Goal: Task Accomplishment & Management: Manage account settings

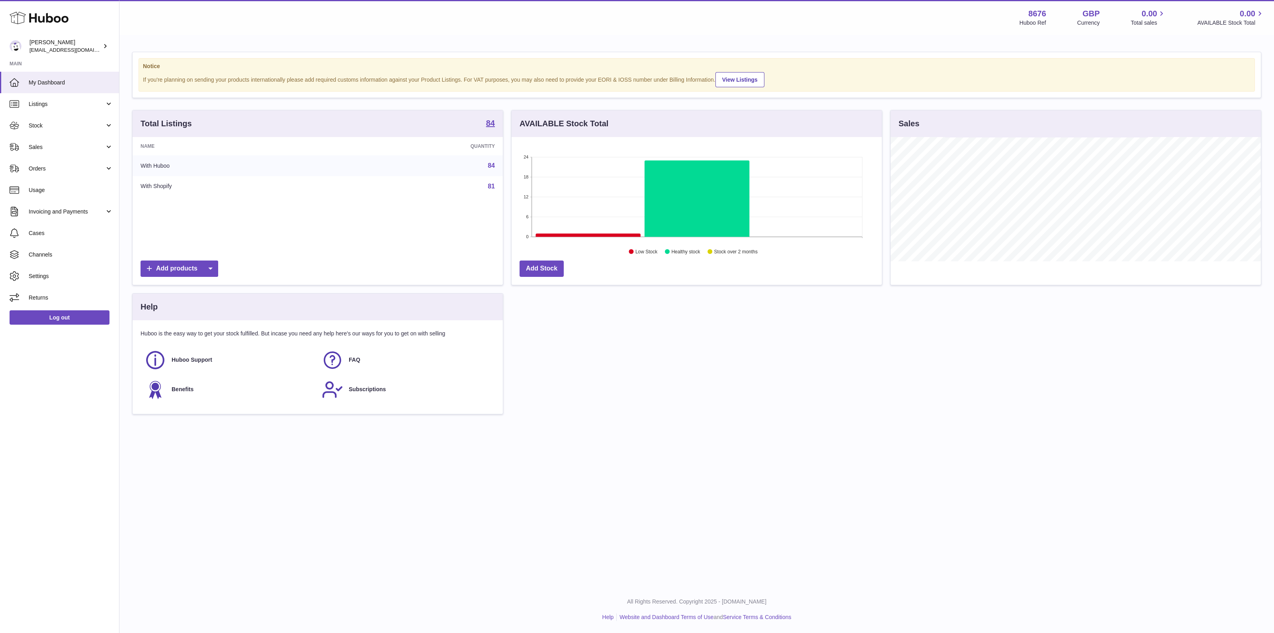
scroll to position [124, 370]
click at [31, 149] on span "Sales" at bounding box center [67, 147] width 76 height 8
click at [40, 172] on span "Orders" at bounding box center [67, 169] width 76 height 8
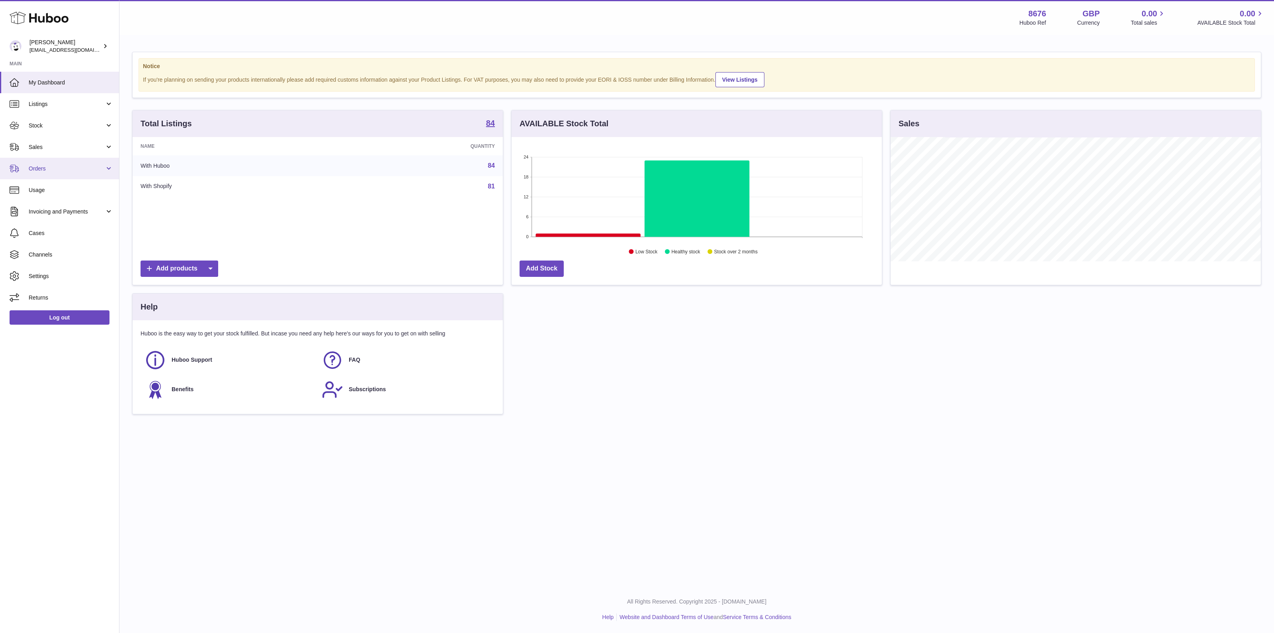
click at [40, 172] on span "Orders" at bounding box center [67, 169] width 76 height 8
click at [56, 135] on link "Stock" at bounding box center [59, 125] width 119 height 21
click at [54, 123] on span "Stock" at bounding box center [67, 126] width 76 height 8
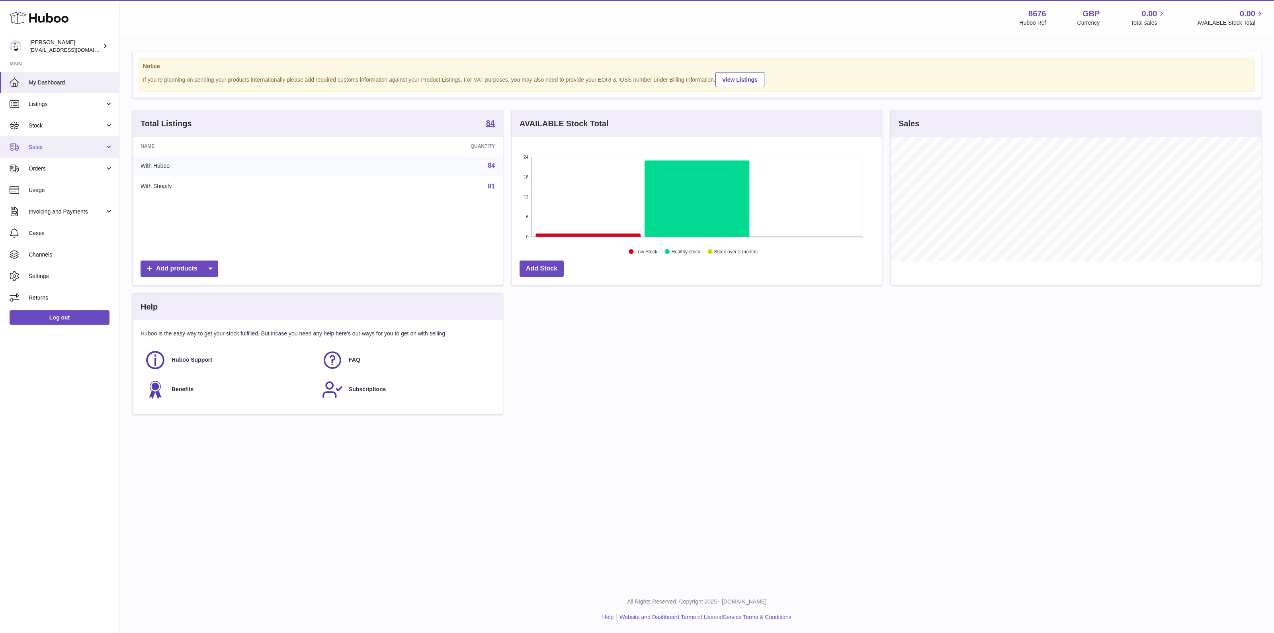
click at [46, 148] on span "Sales" at bounding box center [67, 147] width 76 height 8
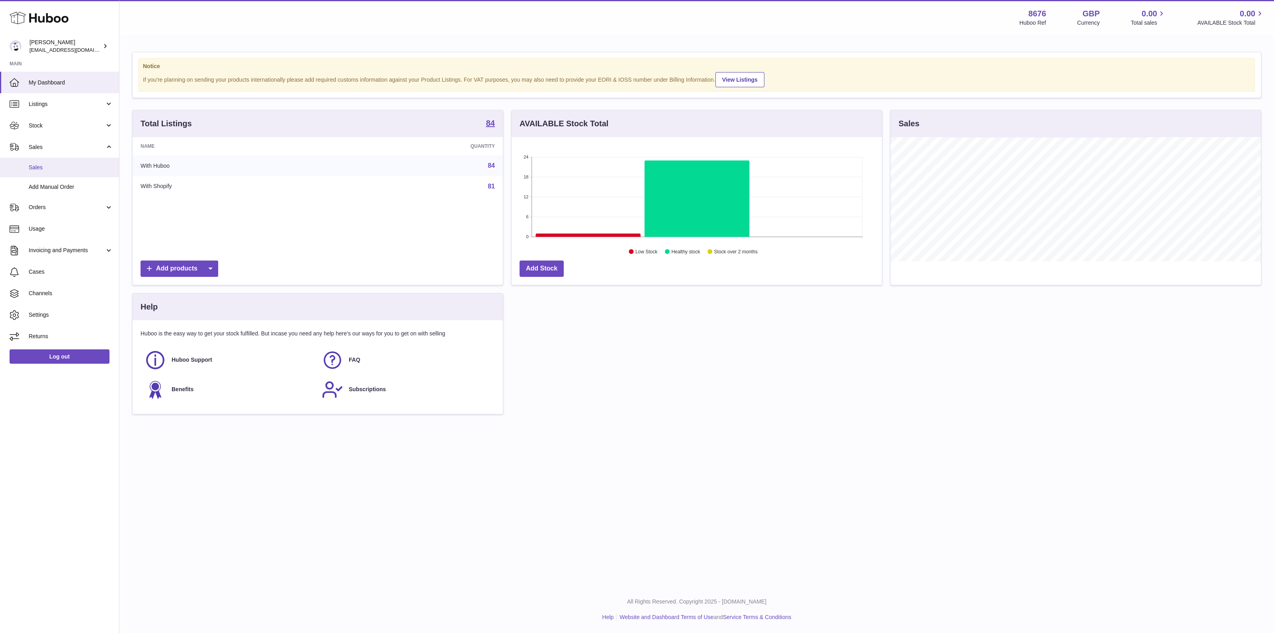
click at [45, 165] on span "Sales" at bounding box center [71, 168] width 84 height 8
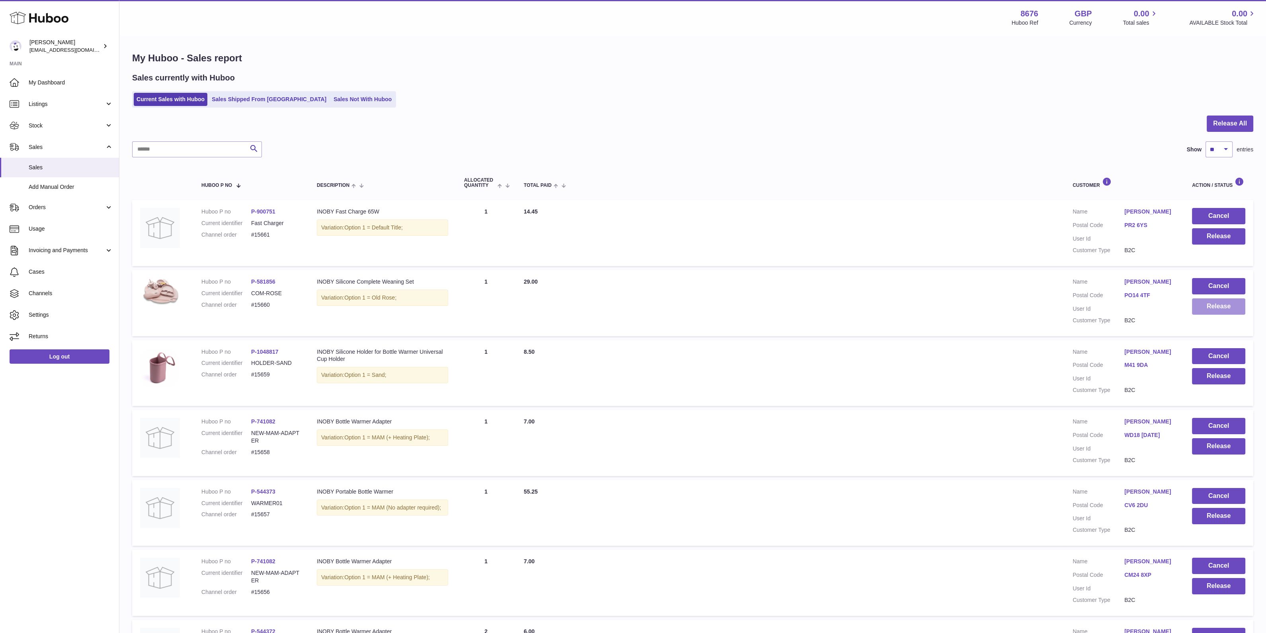
click at [1215, 304] on button "Release" at bounding box center [1218, 306] width 53 height 16
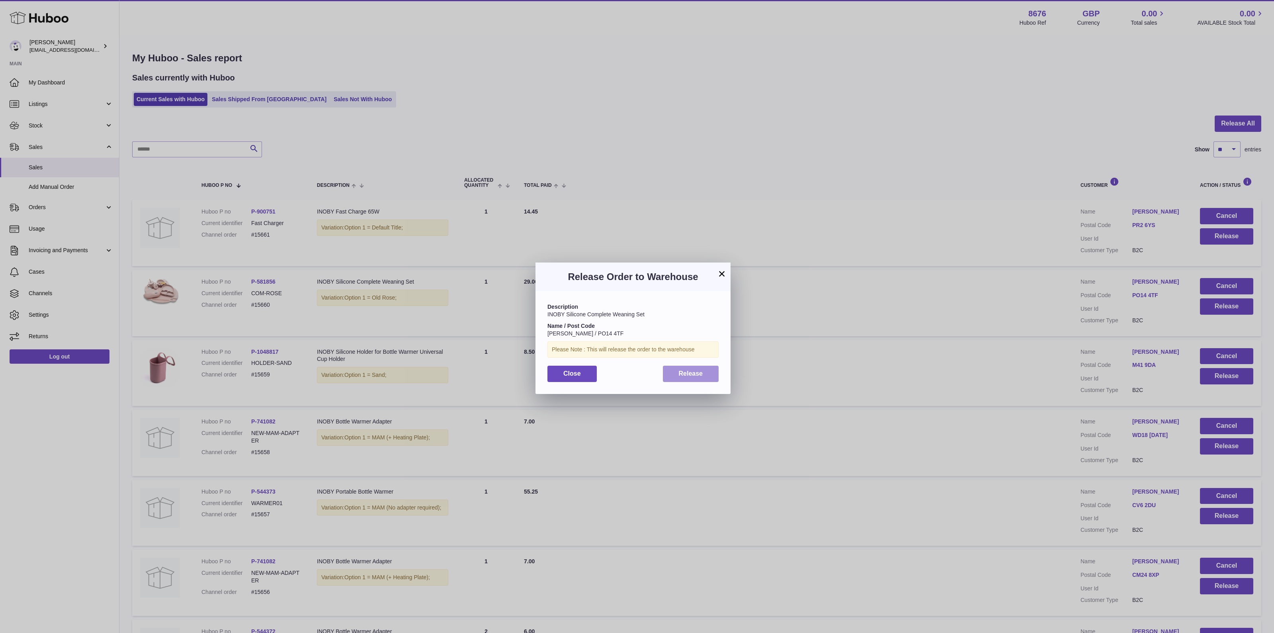
click at [693, 371] on span "Release" at bounding box center [691, 373] width 24 height 7
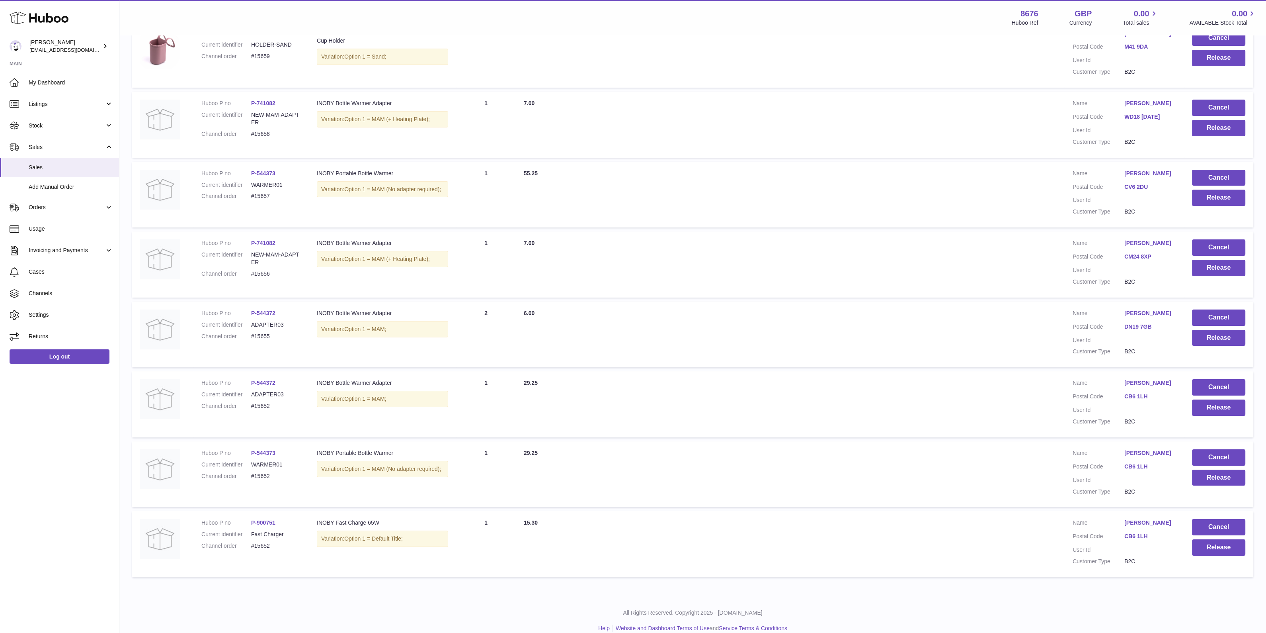
scroll to position [329, 0]
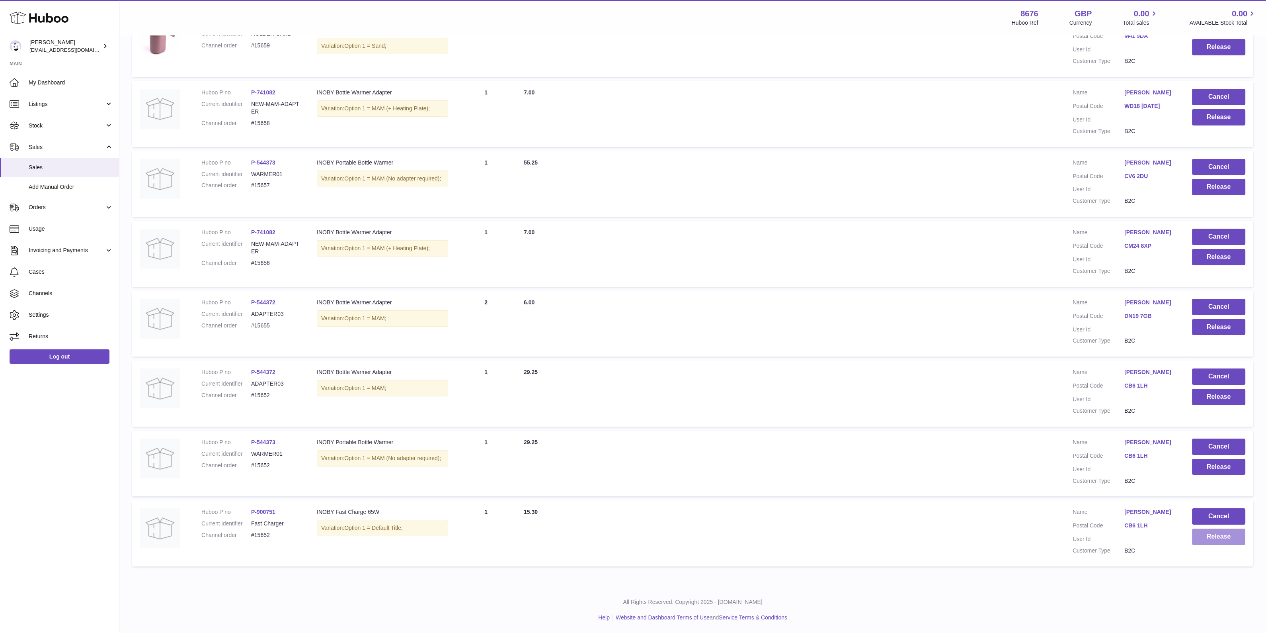
click at [1201, 539] on button "Release" at bounding box center [1218, 536] width 53 height 16
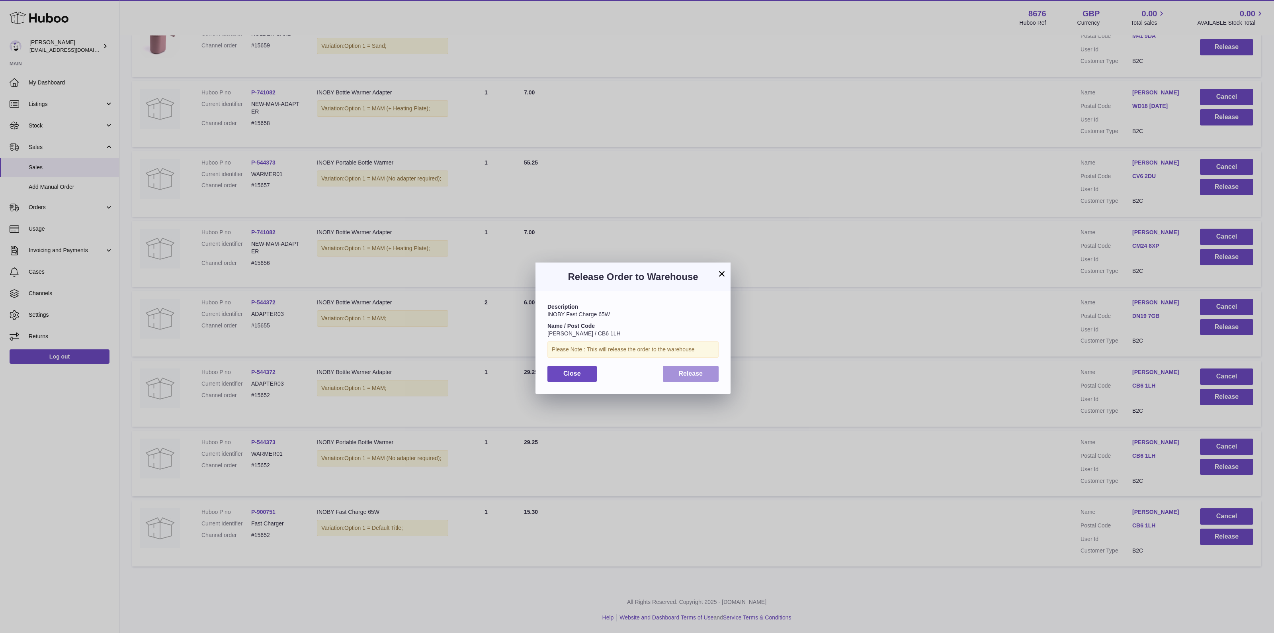
click at [697, 372] on span "Release" at bounding box center [691, 373] width 24 height 7
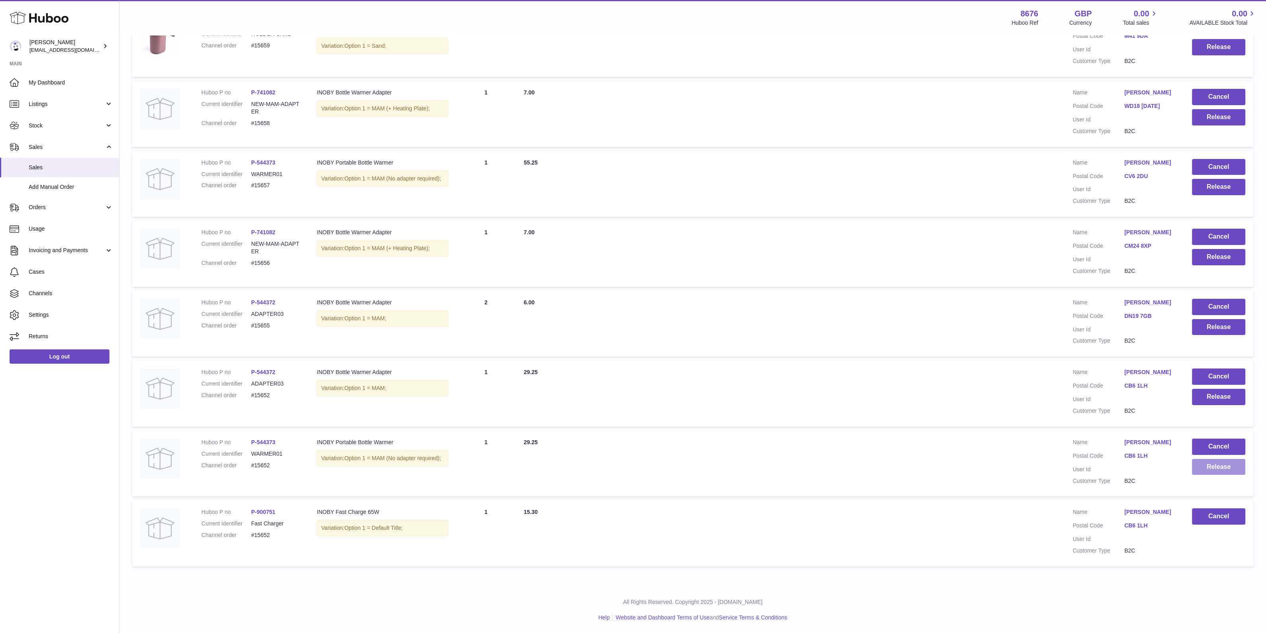
click at [1242, 468] on button "Release" at bounding box center [1218, 467] width 53 height 16
click at [1227, 471] on button "Release" at bounding box center [1218, 467] width 53 height 16
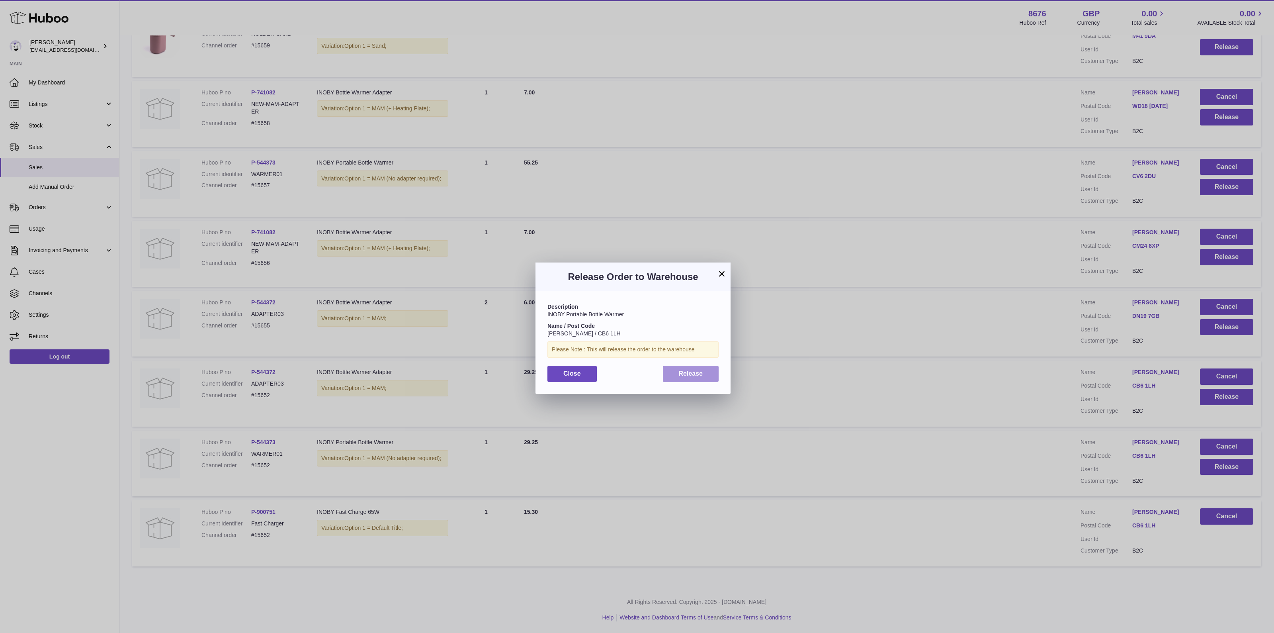
click at [685, 378] on button "Release" at bounding box center [691, 373] width 56 height 16
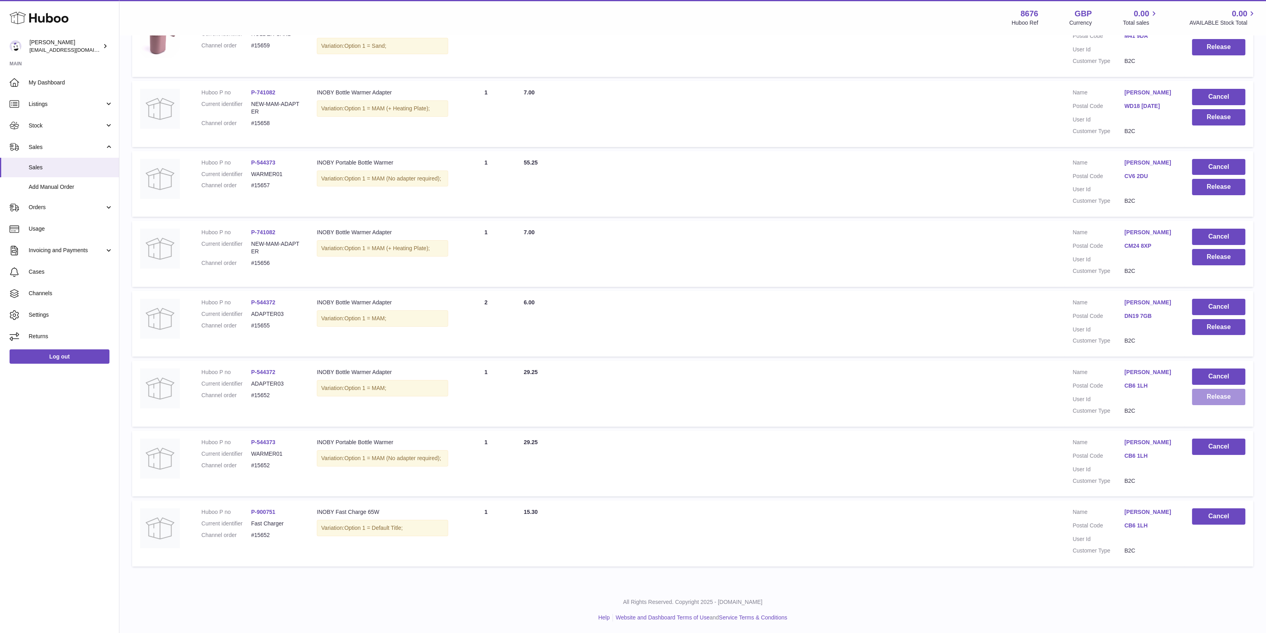
click at [1223, 400] on button "Release" at bounding box center [1218, 397] width 53 height 16
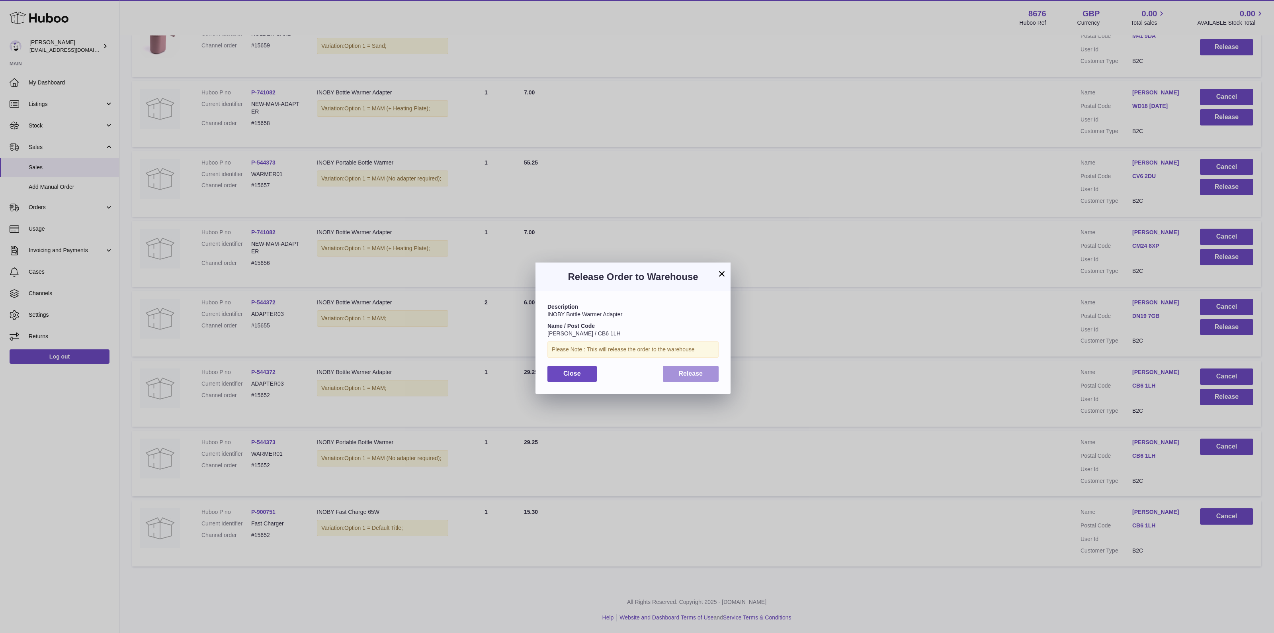
click at [679, 373] on span "Release" at bounding box center [691, 373] width 24 height 7
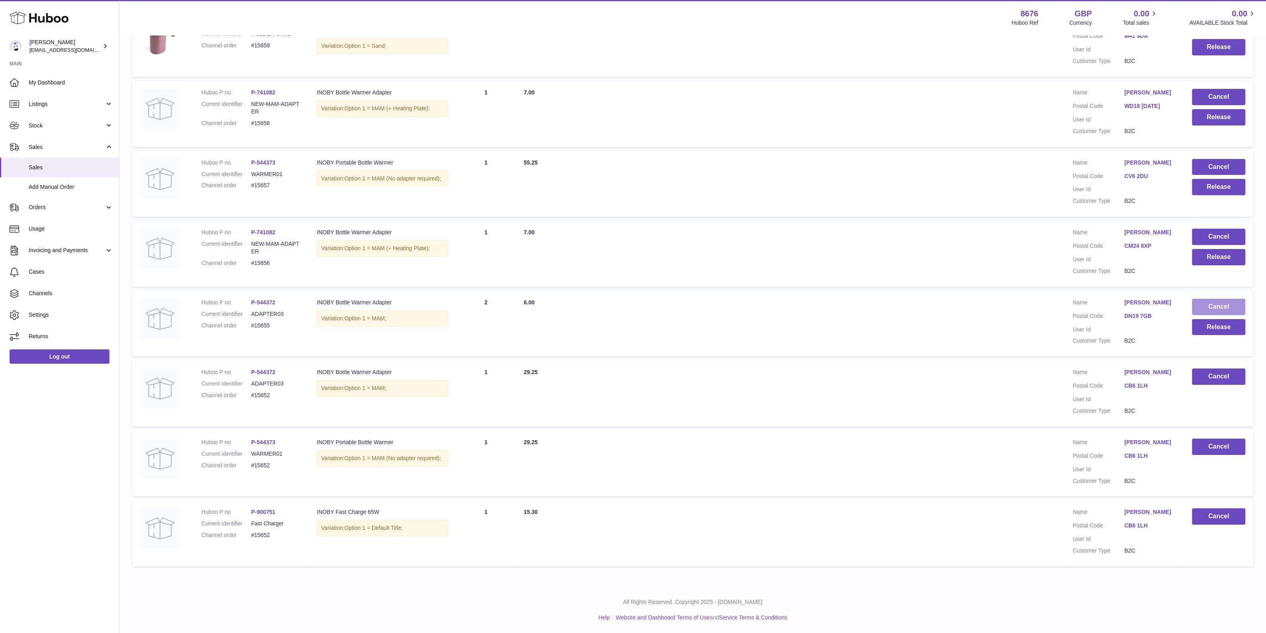
click at [1197, 299] on button "Cancel" at bounding box center [1218, 307] width 53 height 16
click at [1205, 309] on button "Cancel" at bounding box center [1218, 307] width 53 height 16
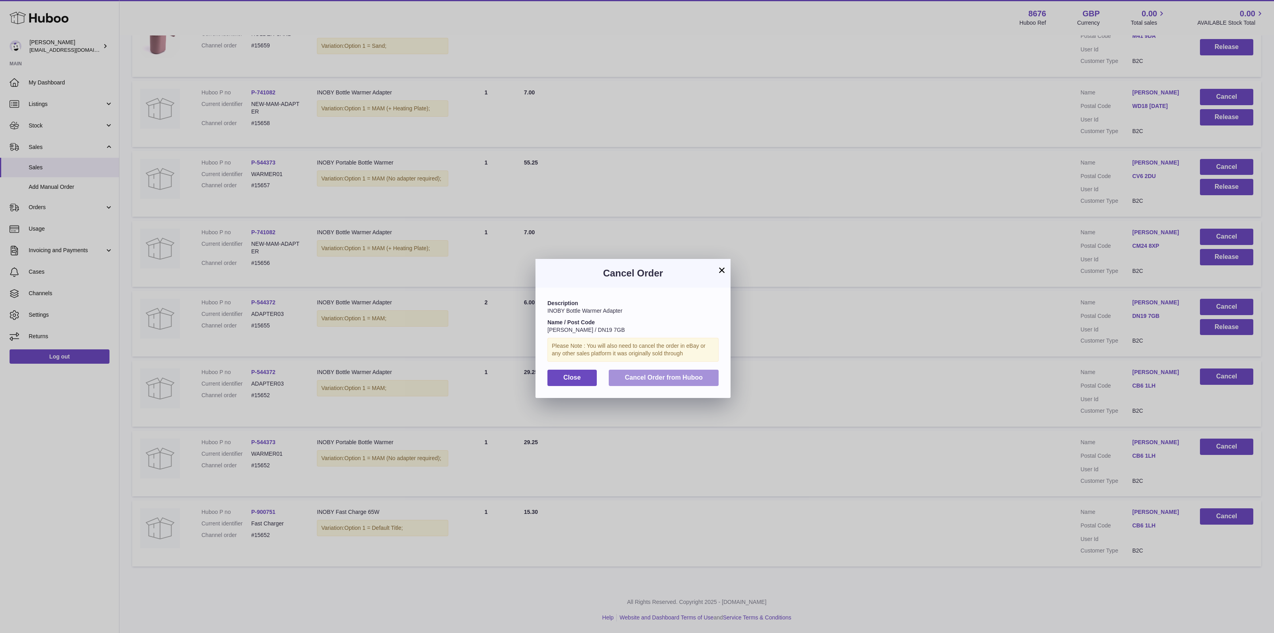
click at [670, 375] on span "Cancel Order from Huboo" at bounding box center [664, 377] width 78 height 7
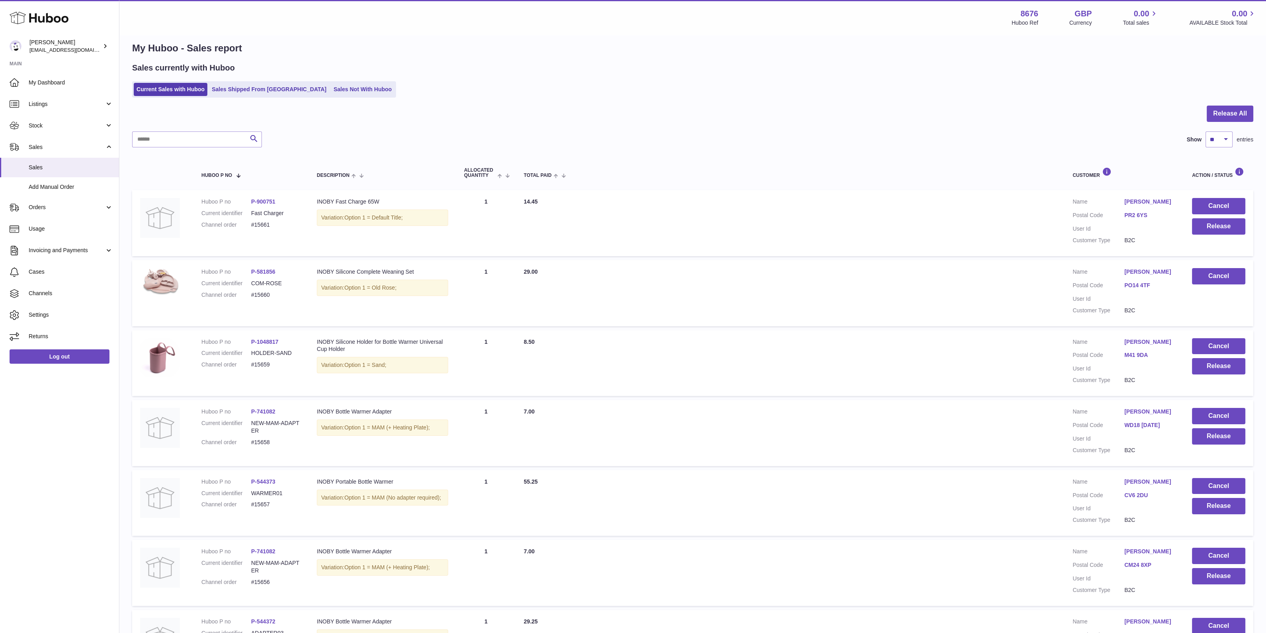
scroll to position [0, 0]
